Goal: Communication & Community: Answer question/provide support

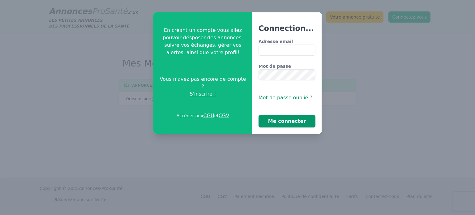
type input "**********"
click at [295, 123] on button "Me connecter" at bounding box center [287, 121] width 57 height 12
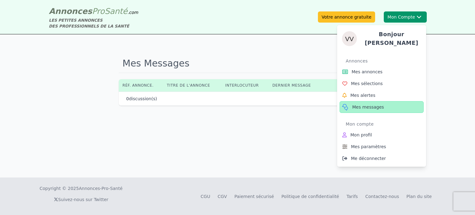
click at [373, 105] on span "Mes messages" at bounding box center [368, 107] width 32 height 6
click at [363, 70] on span "Mes annonces" at bounding box center [367, 72] width 31 height 6
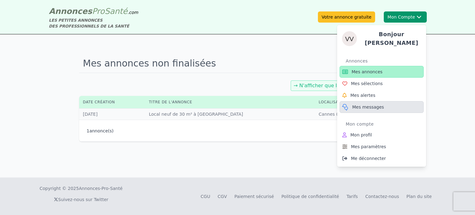
click at [361, 104] on span "Mes messages" at bounding box center [368, 107] width 32 height 6
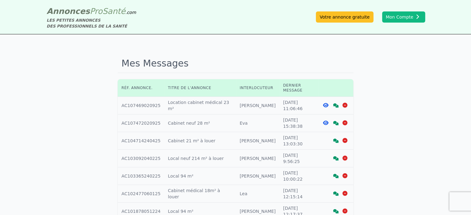
click at [334, 103] on icon at bounding box center [336, 105] width 6 height 4
